Goal: Task Accomplishment & Management: Complete application form

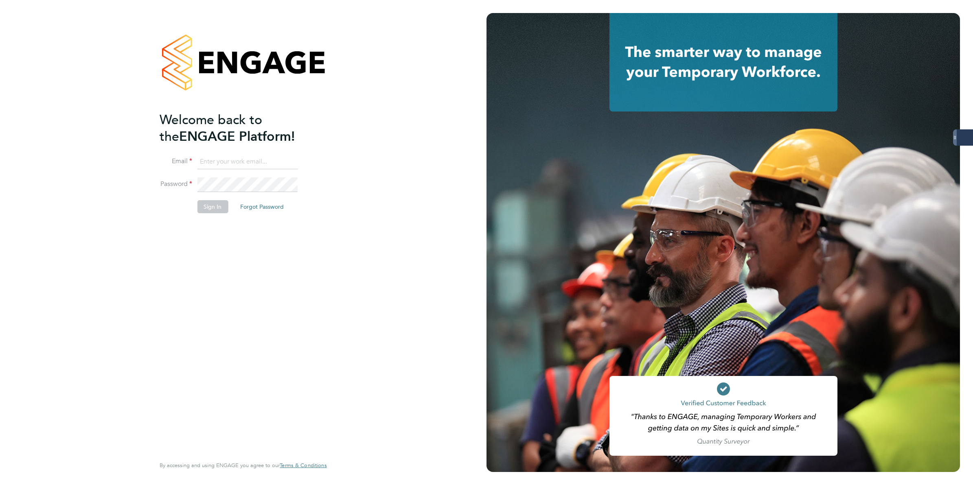
click at [215, 159] on input at bounding box center [247, 162] width 101 height 15
type input "[PERSON_NAME][EMAIL_ADDRESS][PERSON_NAME][DOMAIN_NAME]"
click at [214, 204] on button "Sign In" at bounding box center [212, 206] width 31 height 13
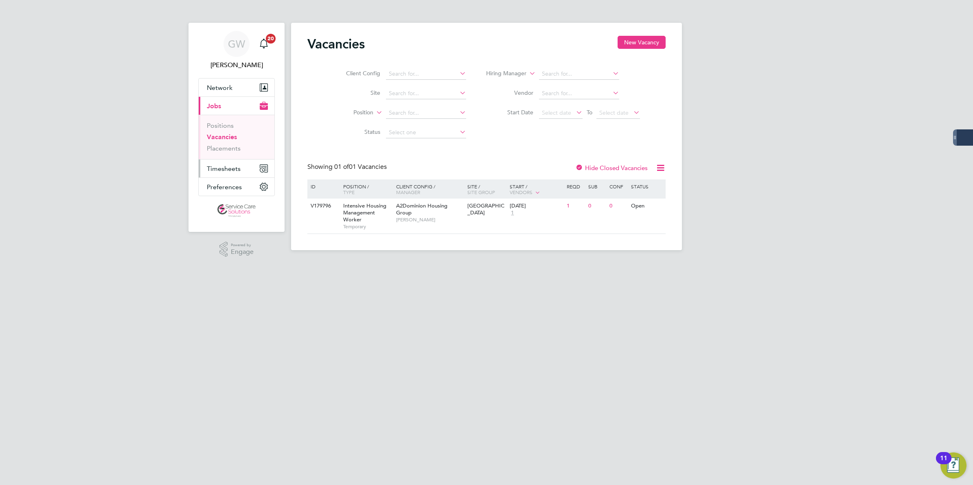
click at [236, 165] on span "Timesheets" at bounding box center [224, 169] width 34 height 8
click at [239, 149] on li "Timesheets" at bounding box center [237, 145] width 61 height 11
click at [235, 143] on link "Timesheets" at bounding box center [224, 144] width 34 height 8
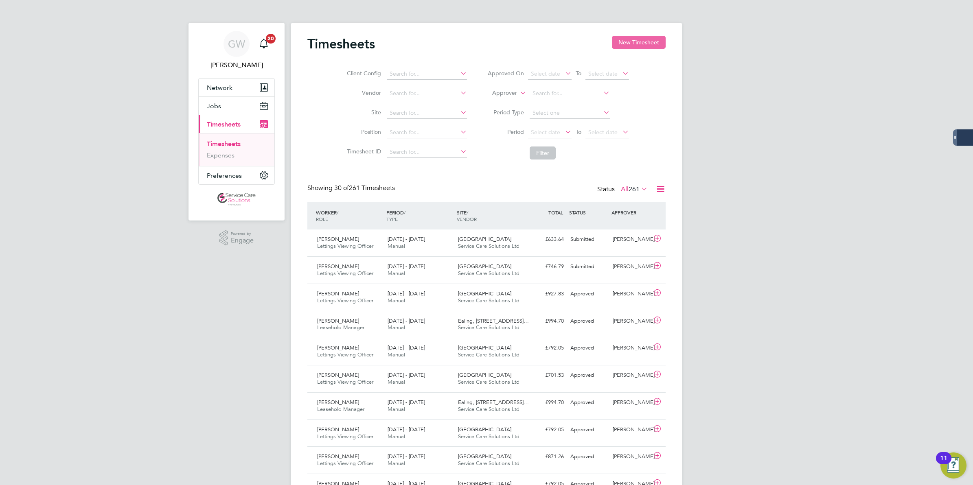
click at [649, 39] on button "New Timesheet" at bounding box center [639, 42] width 54 height 13
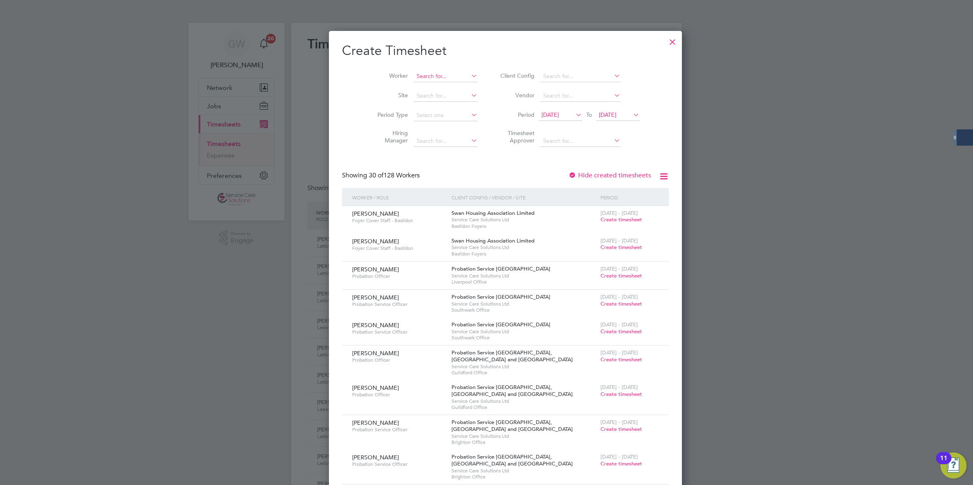
click at [426, 78] on input at bounding box center [446, 76] width 64 height 11
click at [408, 90] on b "Sahil" at bounding box center [420, 87] width 47 height 7
type input "Sahil Shamir"
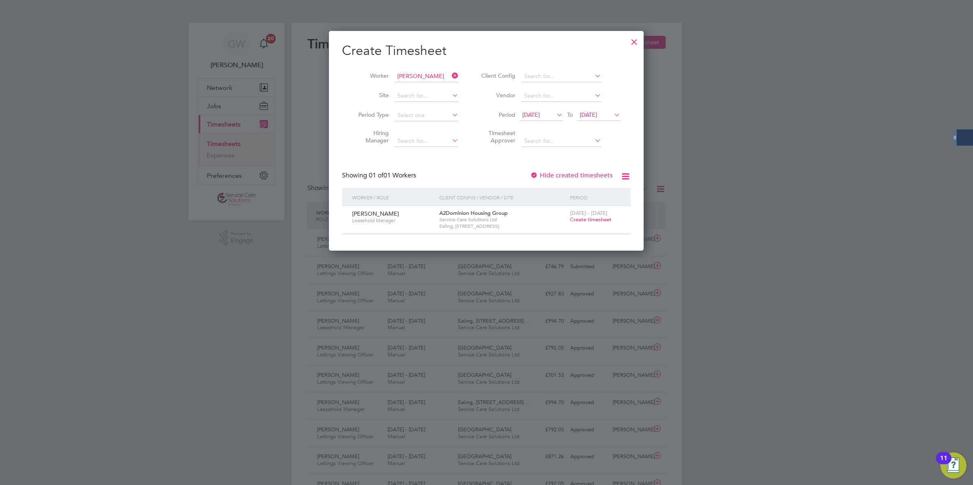
click at [587, 218] on span "Create timesheet" at bounding box center [591, 219] width 42 height 7
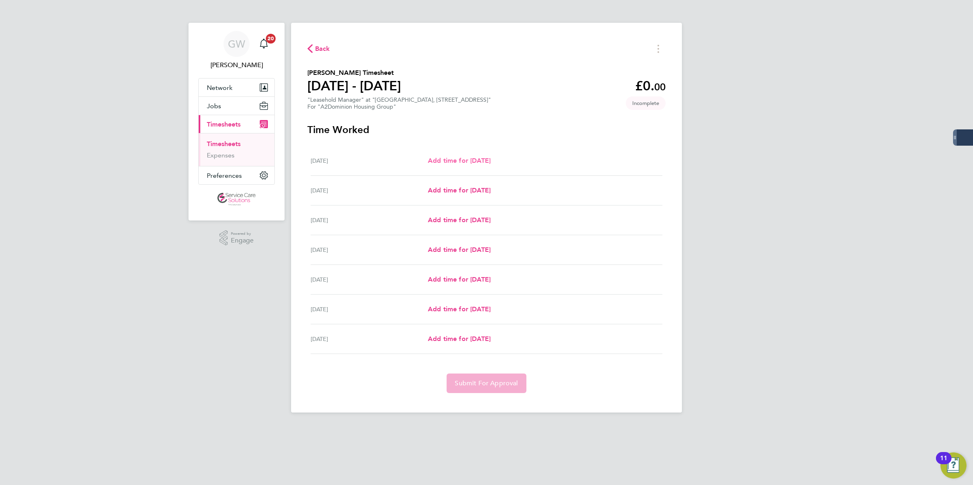
click at [474, 161] on span "Add time for Mon 25 Aug" at bounding box center [459, 161] width 63 height 8
select select "30"
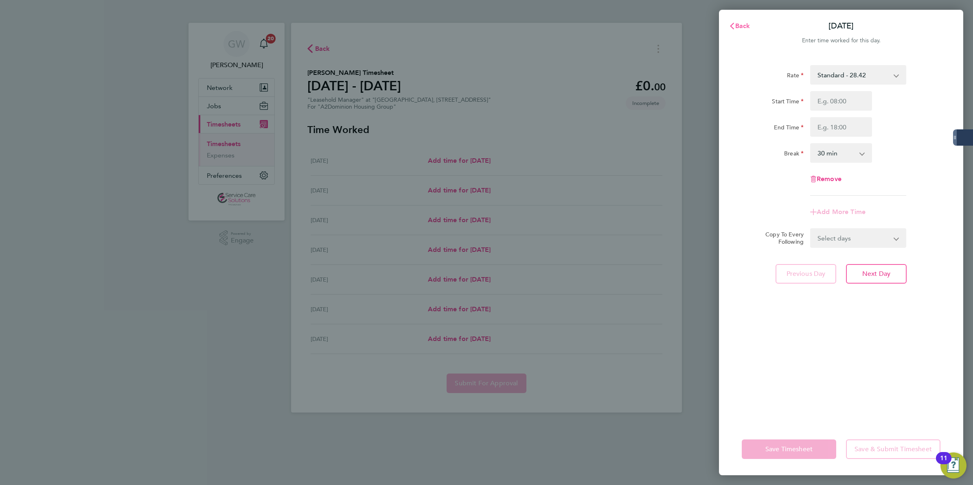
click at [748, 28] on span "Back" at bounding box center [742, 26] width 15 height 8
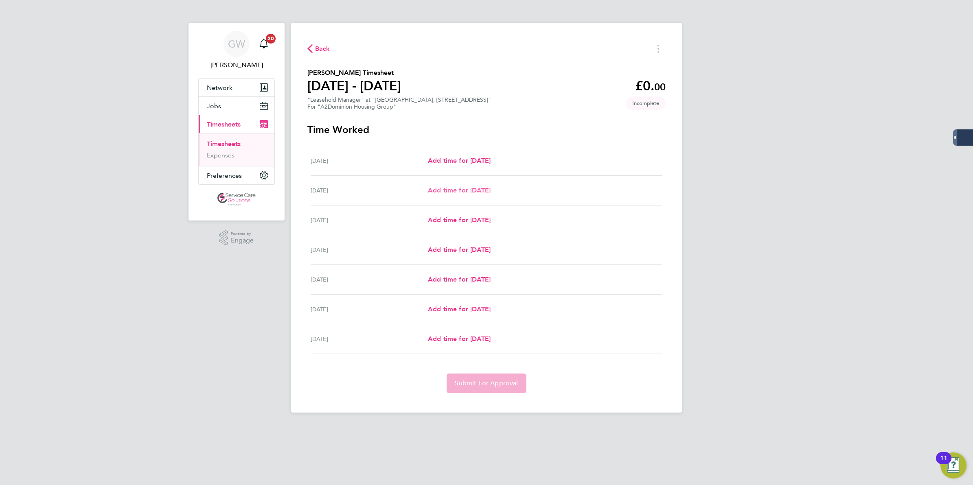
click at [487, 193] on span "Add time for Tue 26 Aug" at bounding box center [459, 190] width 63 height 8
select select "30"
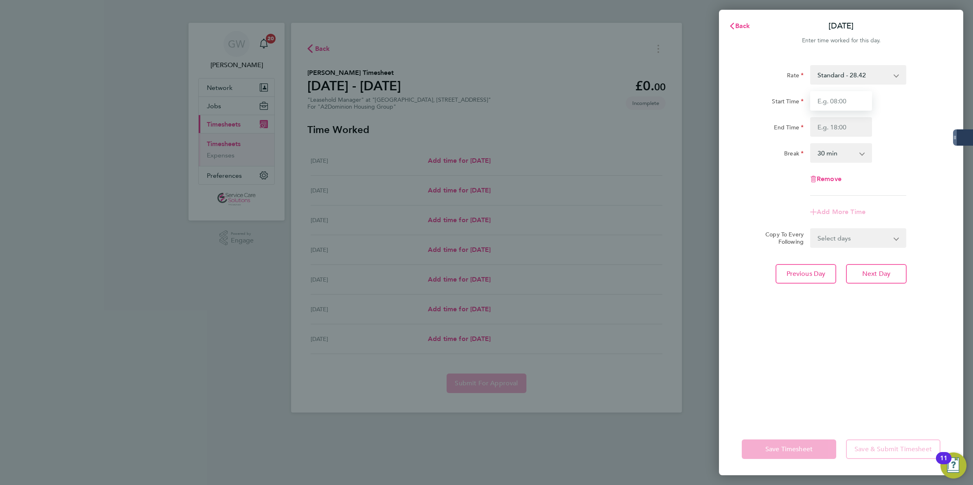
click at [835, 97] on input "Start Time" at bounding box center [841, 101] width 62 height 20
type input "09:00"
type input "17:00"
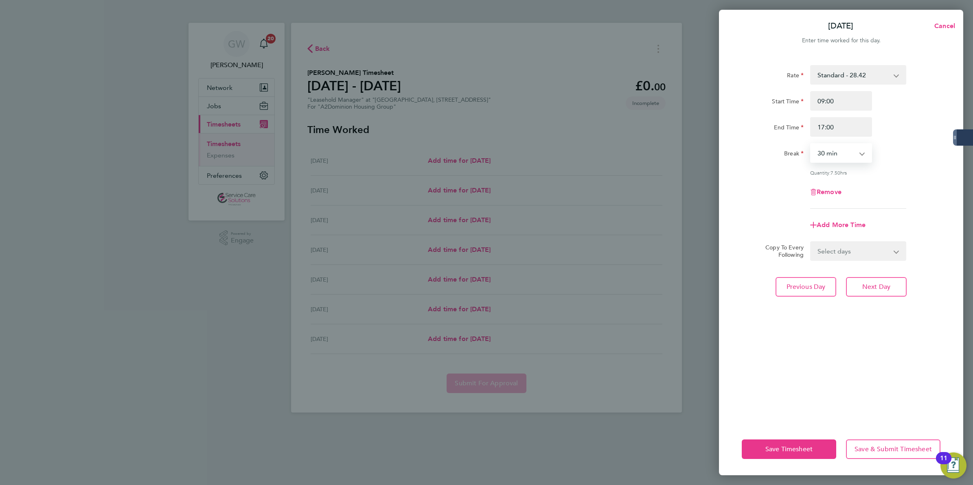
click at [838, 153] on select "0 min 15 min 30 min 45 min 60 min 75 min 90 min" at bounding box center [836, 153] width 50 height 18
select select "60"
click at [811, 144] on select "0 min 15 min 30 min 45 min 60 min 75 min 90 min" at bounding box center [836, 153] width 50 height 18
click at [839, 257] on select "Select days Day Weekday (Mon-Fri) Weekend (Sat-Sun) Wednesday Thursday Friday S…" at bounding box center [854, 251] width 86 height 18
select select "WEEKDAY"
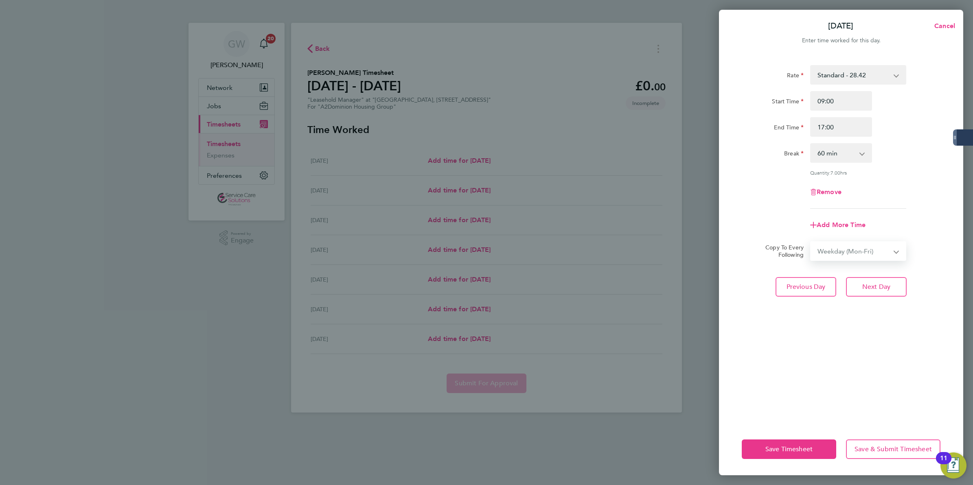
click at [811, 242] on select "Select days Day Weekday (Mon-Fri) Weekend (Sat-Sun) Wednesday Thursday Friday S…" at bounding box center [854, 251] width 86 height 18
select select "2025-08-31"
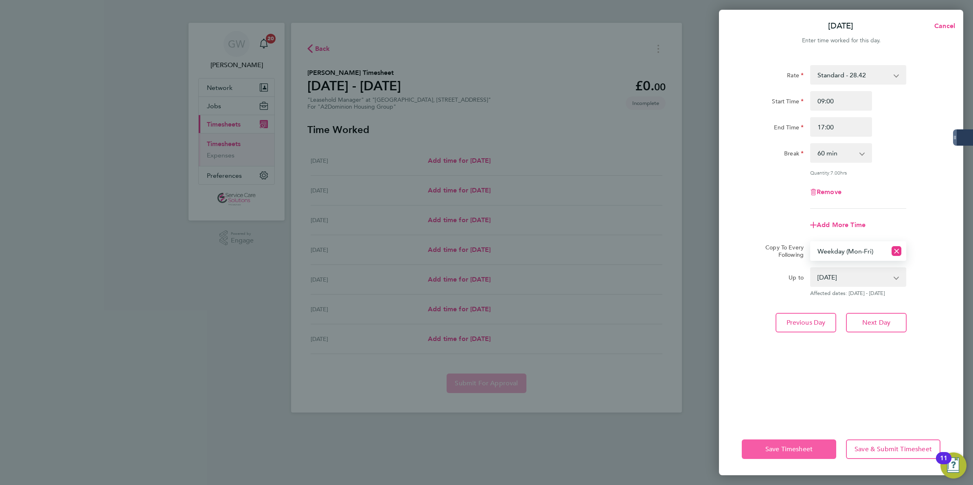
click at [803, 450] on span "Save Timesheet" at bounding box center [789, 449] width 47 height 8
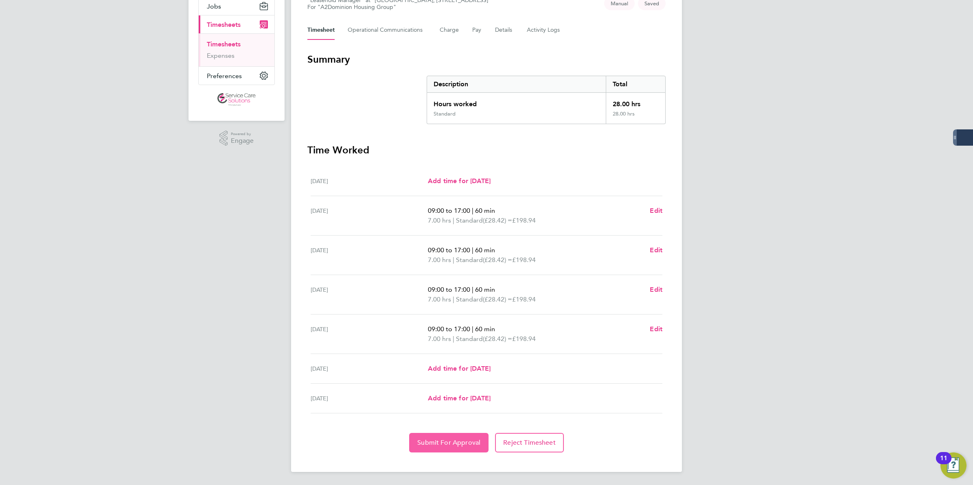
click at [456, 441] on span "Submit For Approval" at bounding box center [448, 443] width 63 height 8
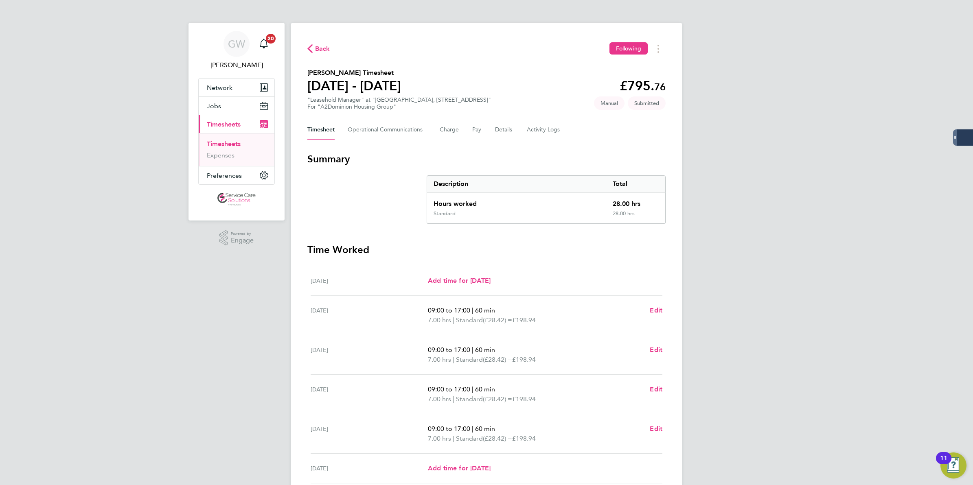
click at [320, 44] on span "Back" at bounding box center [322, 49] width 15 height 10
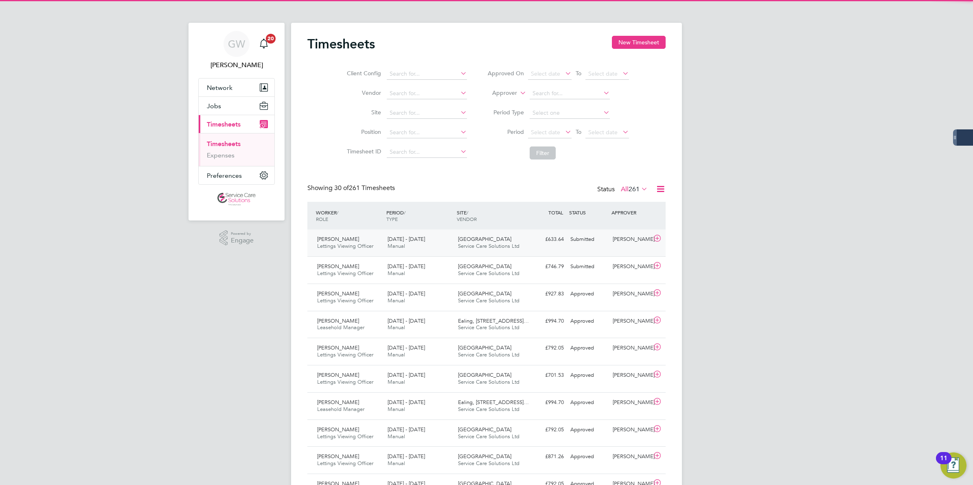
scroll to position [20, 70]
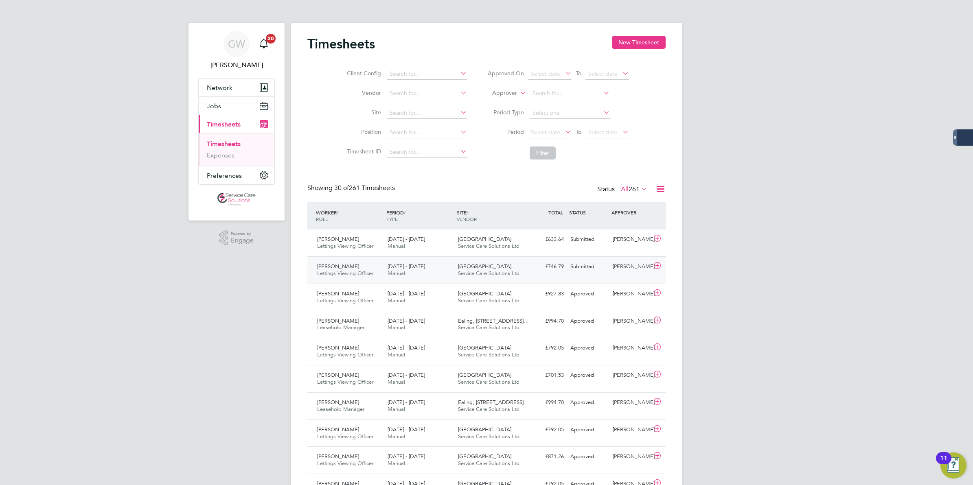
click at [425, 271] on div "25 - 31 Aug 2025 Manual" at bounding box center [419, 270] width 70 height 20
